Goal: Task Accomplishment & Management: Use online tool/utility

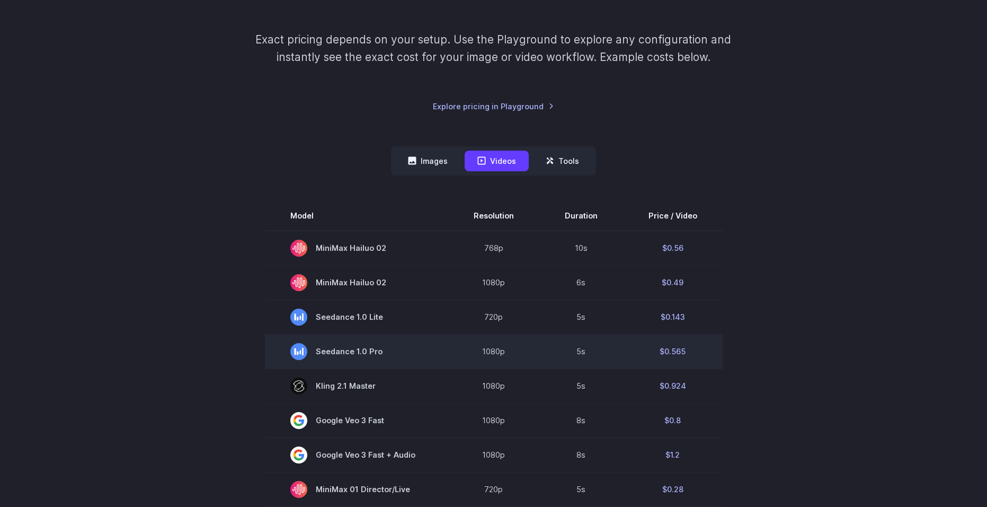
scroll to position [159, 0]
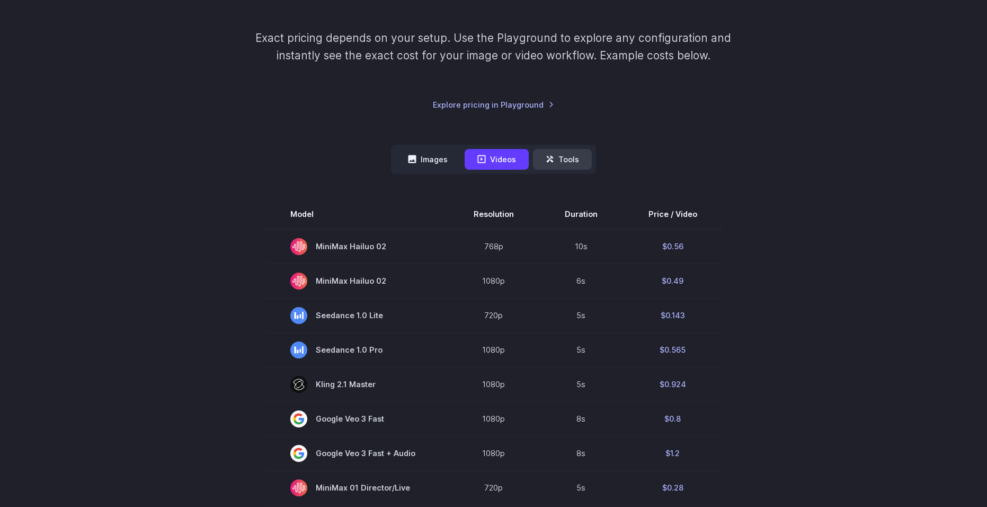
click at [568, 153] on button "Tools" at bounding box center [562, 159] width 59 height 21
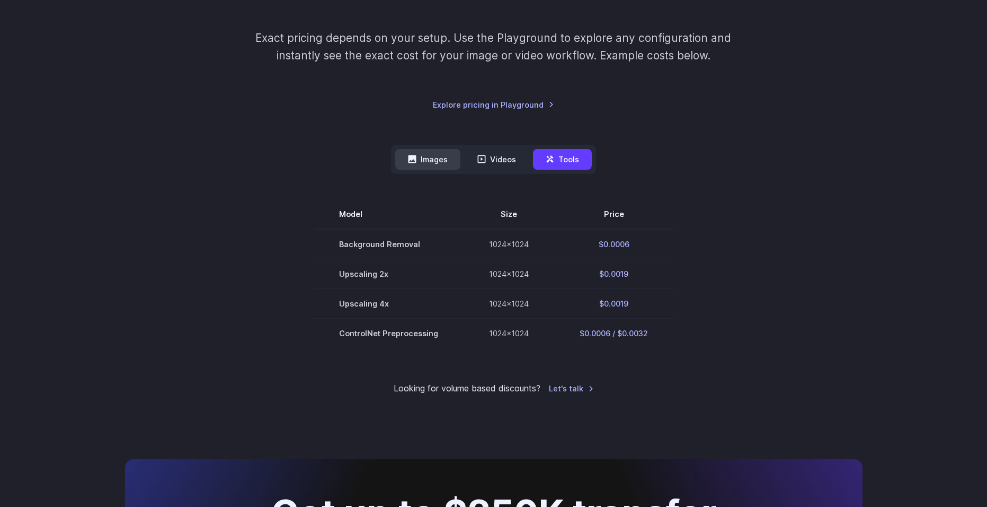
click at [433, 149] on button "Images" at bounding box center [427, 159] width 65 height 21
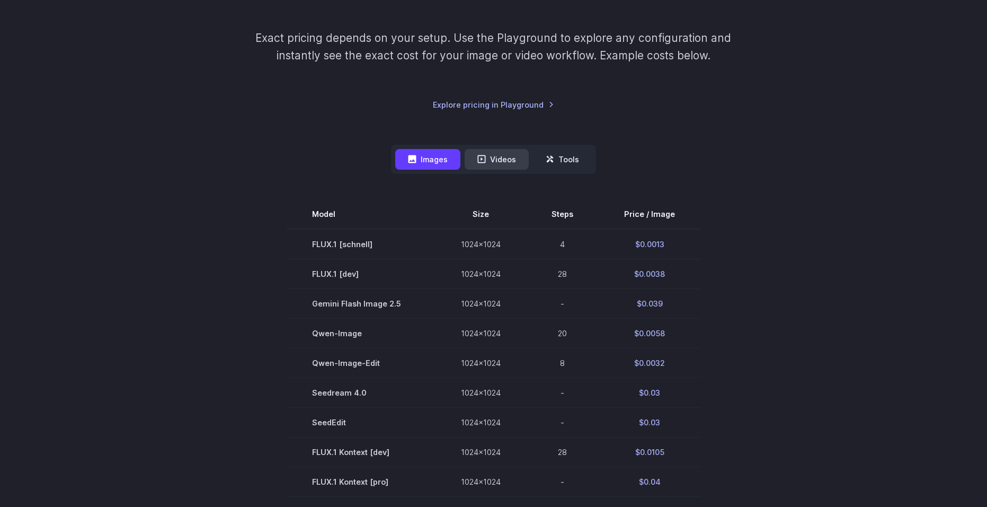
click at [509, 157] on button "Videos" at bounding box center [497, 159] width 64 height 21
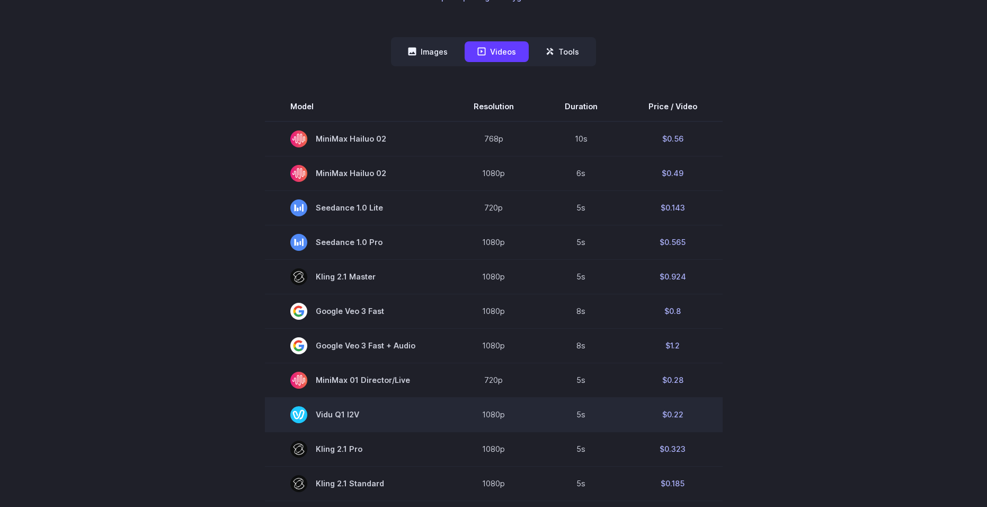
scroll to position [265, 0]
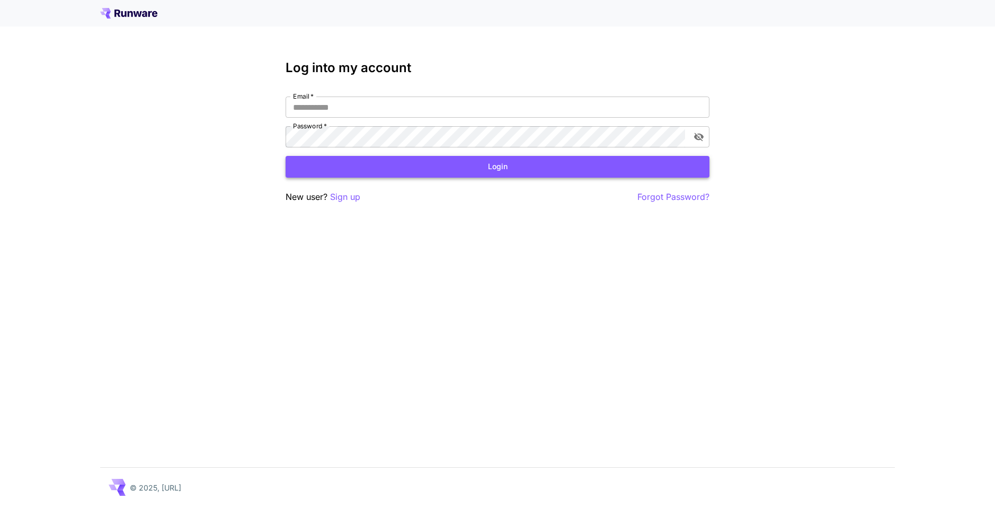
type input "**********"
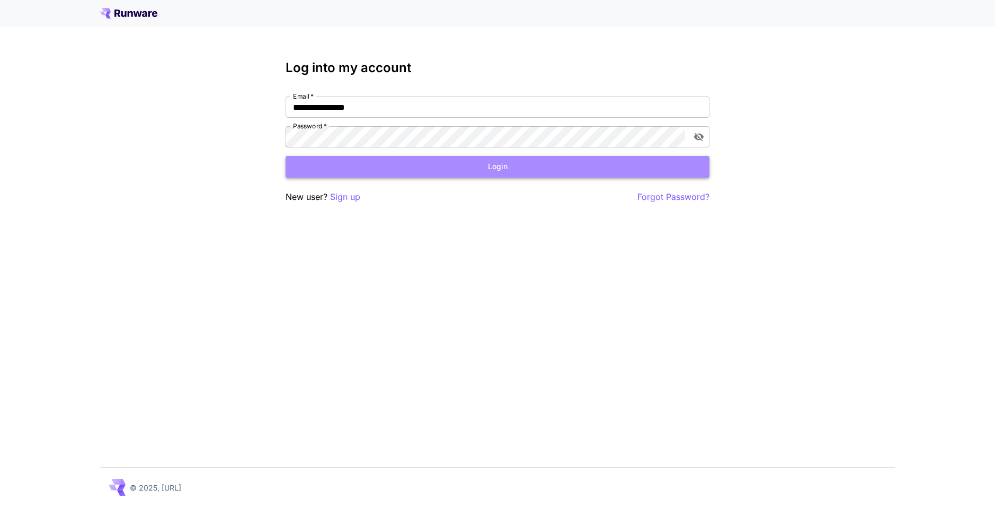
click at [407, 166] on button "Login" at bounding box center [498, 167] width 424 height 22
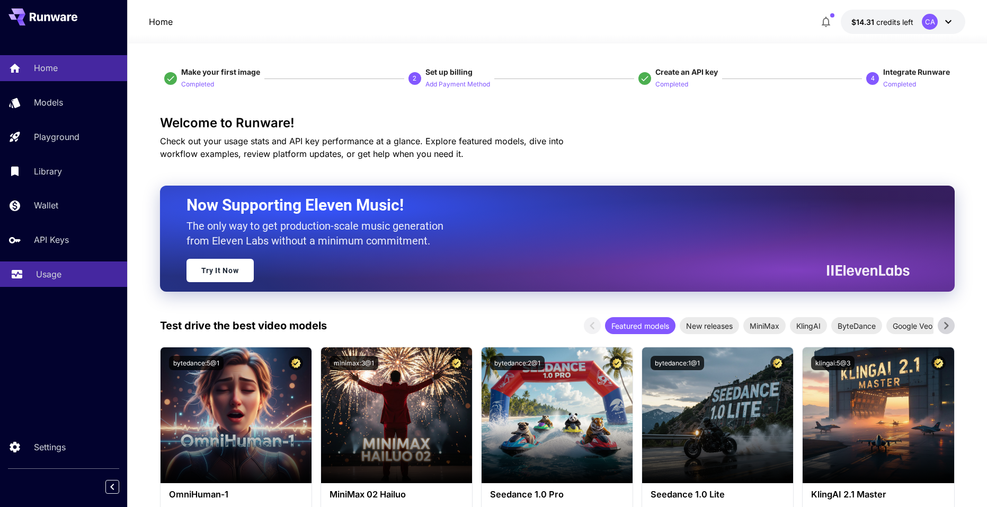
click at [63, 284] on link "Usage" at bounding box center [63, 274] width 127 height 26
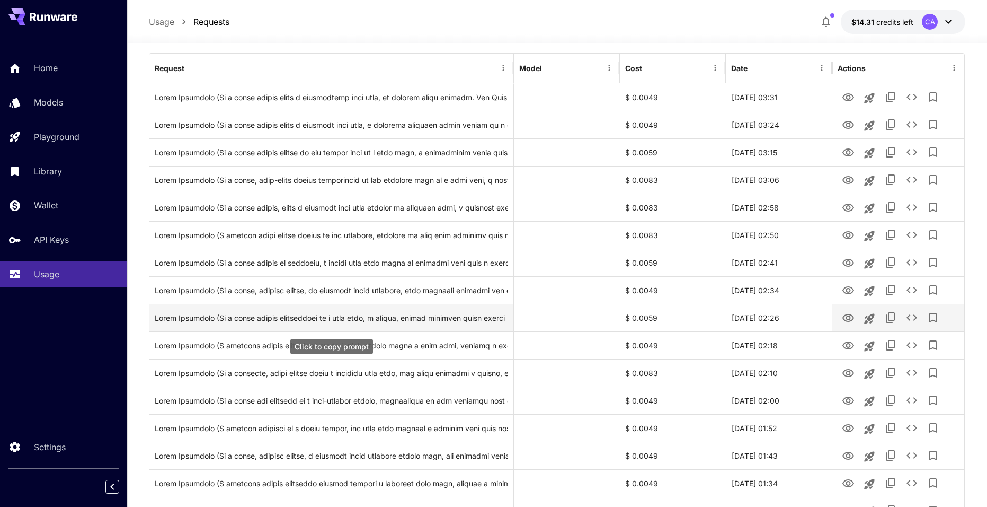
scroll to position [159, 0]
